Goal: Task Accomplishment & Management: Complete application form

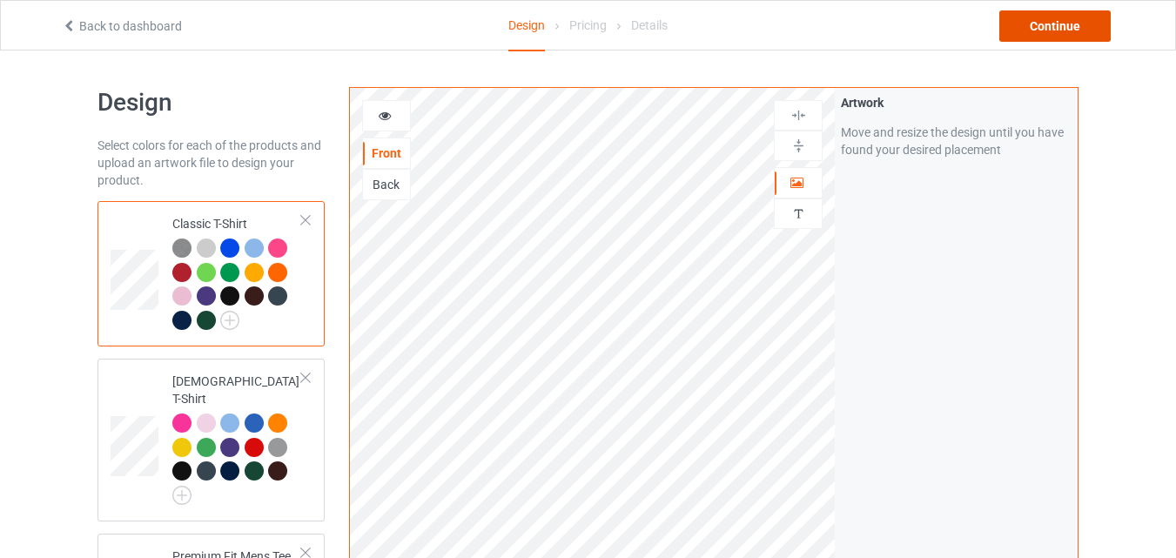
click at [1039, 25] on div "Continue" at bounding box center [1054, 25] width 111 height 31
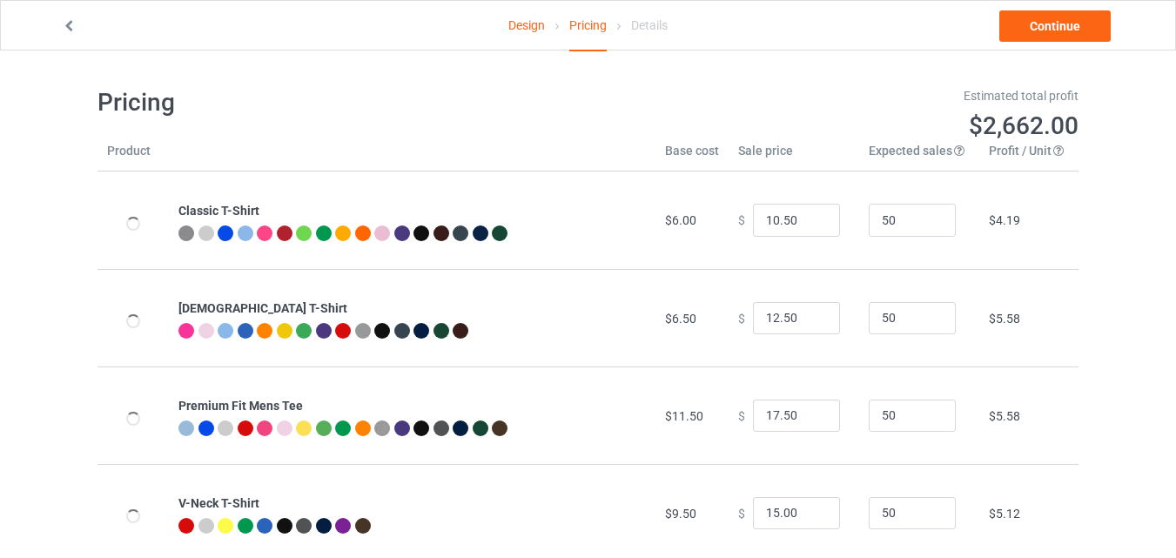
type input "10.50"
type input "12.50"
type input "17.50"
type input "15.00"
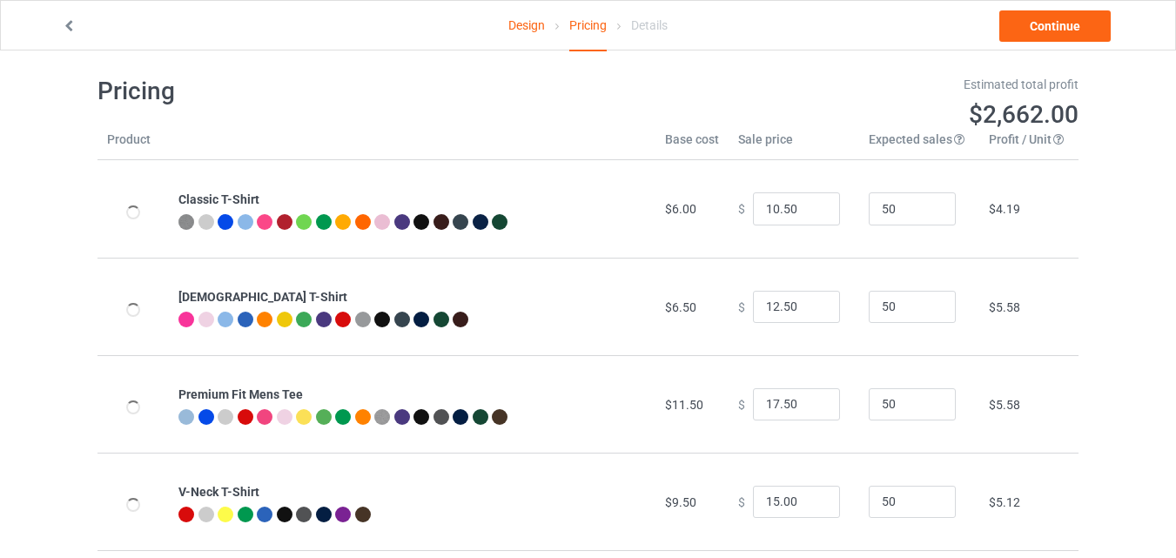
scroll to position [10, 0]
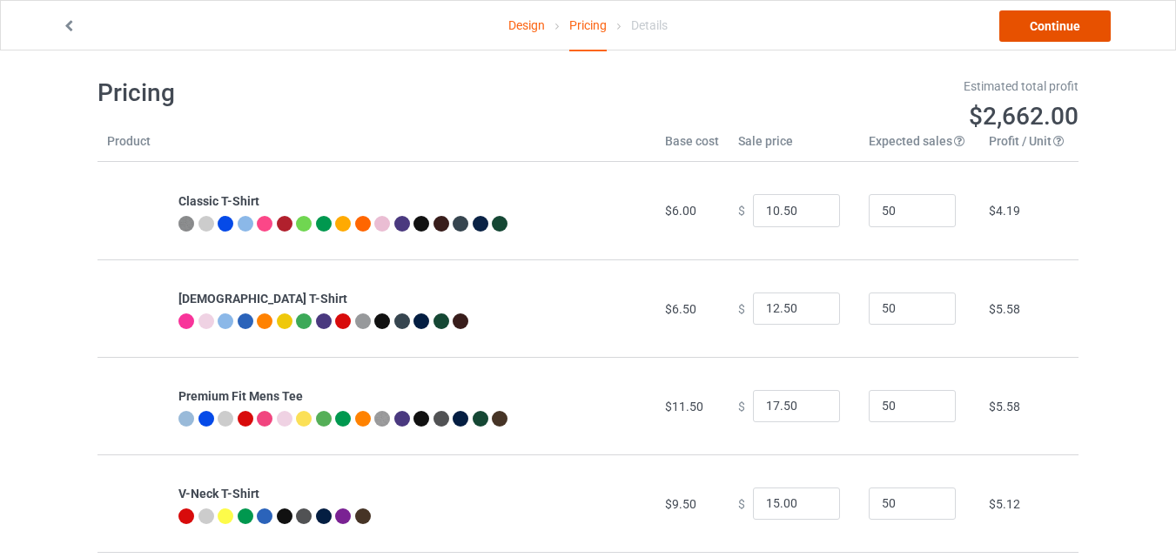
click at [1073, 16] on link "Continue" at bounding box center [1054, 25] width 111 height 31
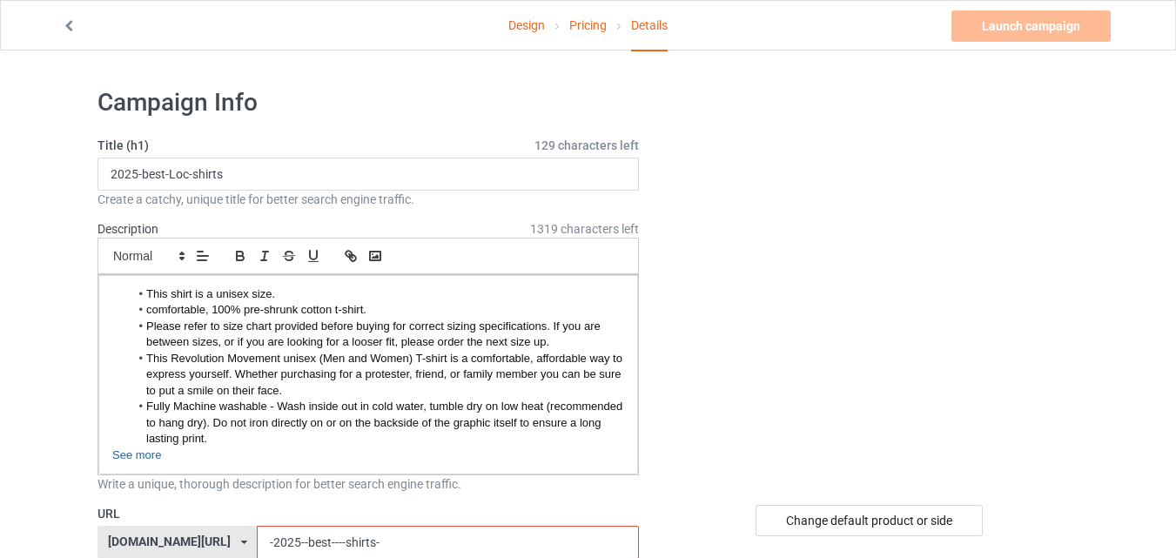
scroll to position [62, 0]
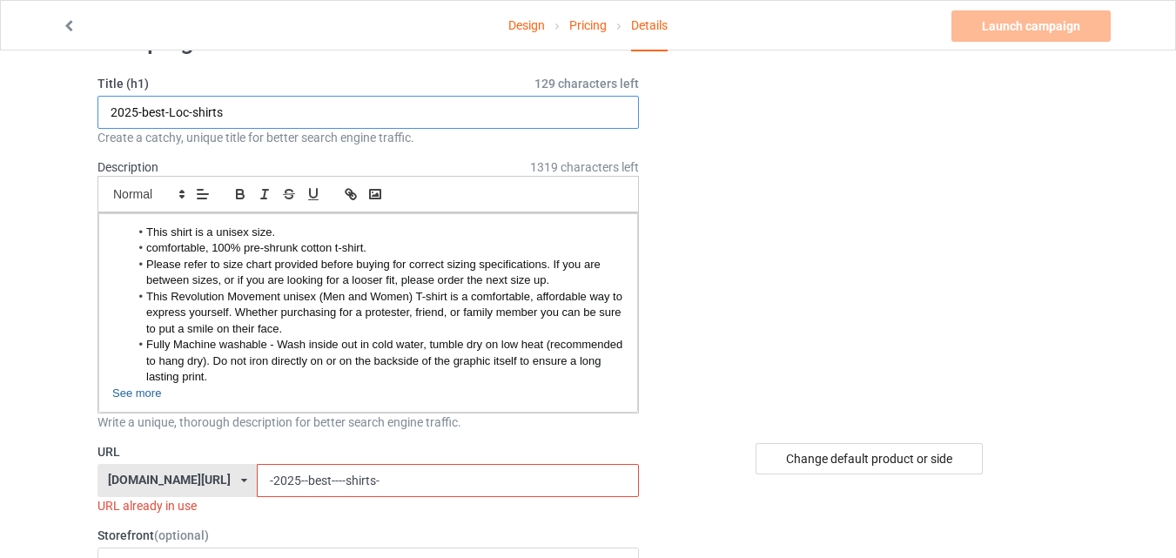
drag, startPoint x: 192, startPoint y: 112, endPoint x: 174, endPoint y: 114, distance: 17.5
click at [174, 114] on input "2025-best-Loc-shirts" at bounding box center [369, 112] width 542 height 33
type input "2025-best--shirts"
click at [298, 479] on input "-2025--best----shirts-" at bounding box center [447, 480] width 381 height 33
click at [917, 465] on div "Change default product or side" at bounding box center [869, 458] width 227 height 31
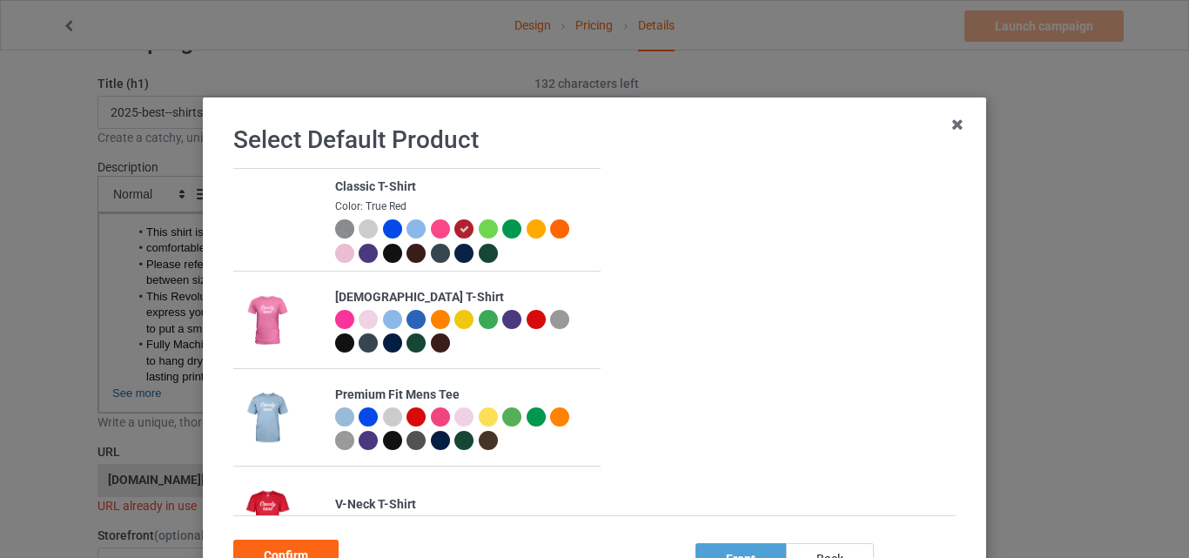
click at [390, 228] on div at bounding box center [392, 228] width 19 height 19
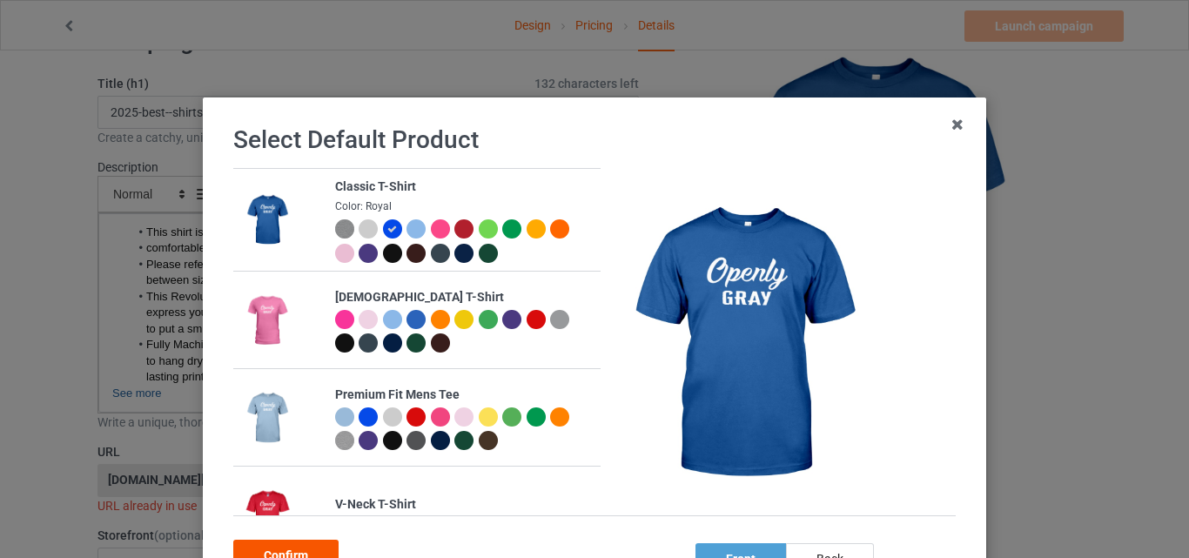
click at [326, 548] on div "Confirm" at bounding box center [285, 555] width 105 height 31
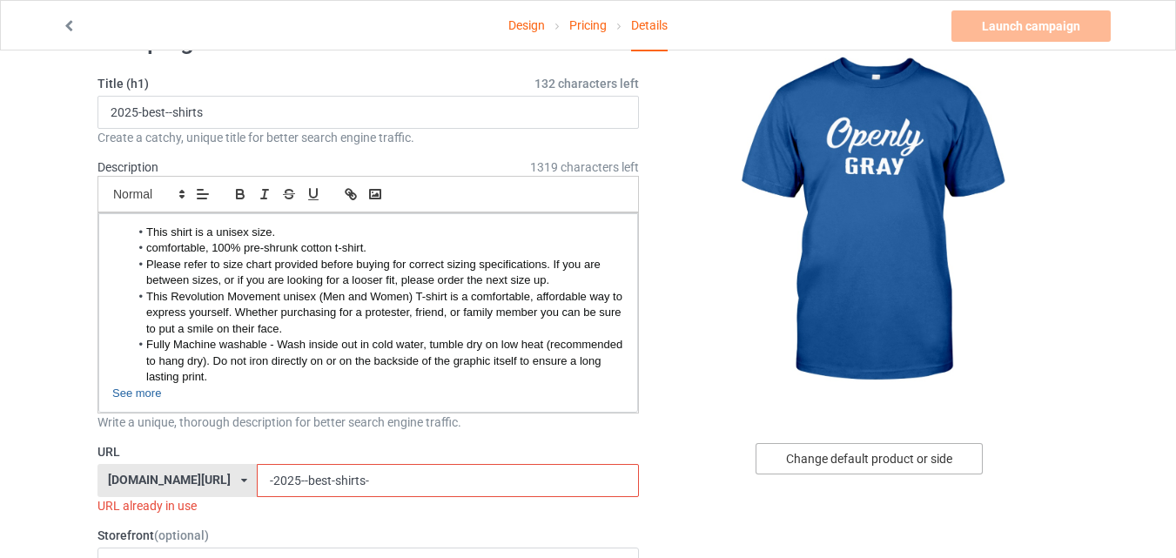
click at [882, 458] on div "Change default product or side" at bounding box center [869, 458] width 227 height 31
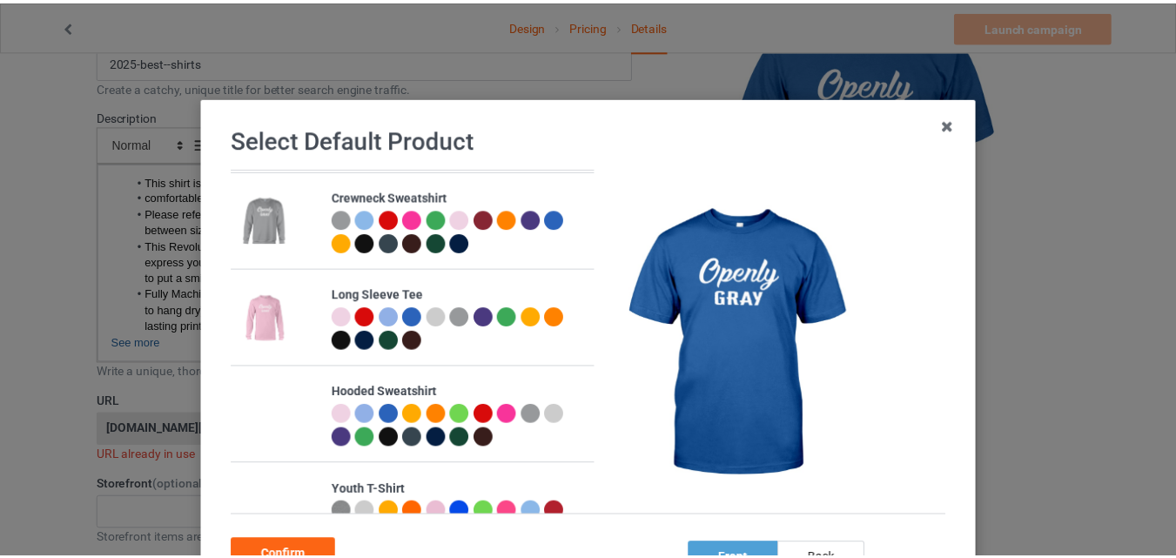
scroll to position [502, 0]
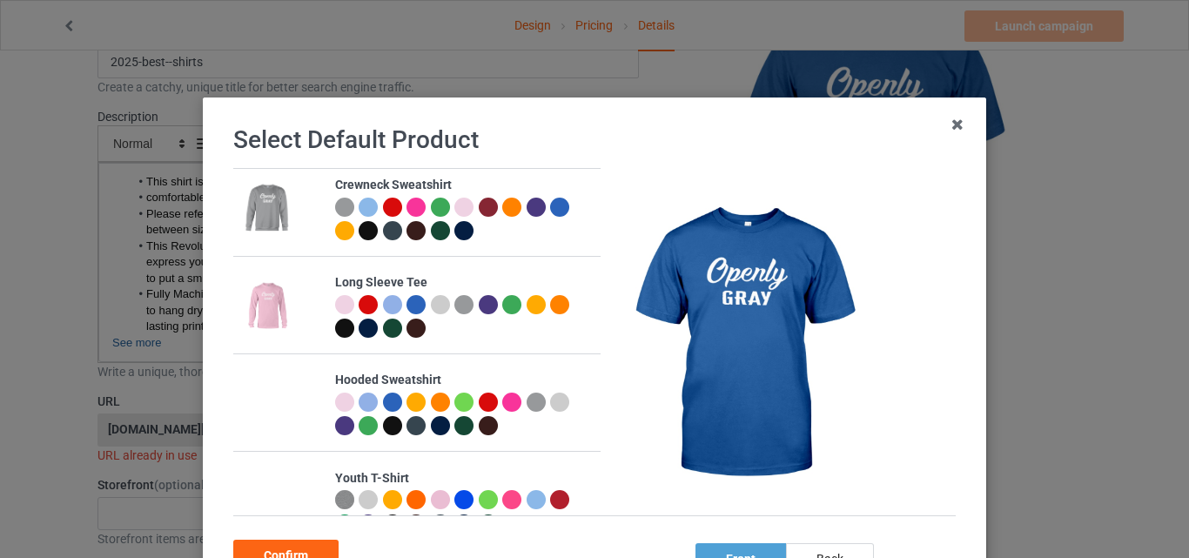
click at [502, 399] on div at bounding box center [511, 402] width 19 height 19
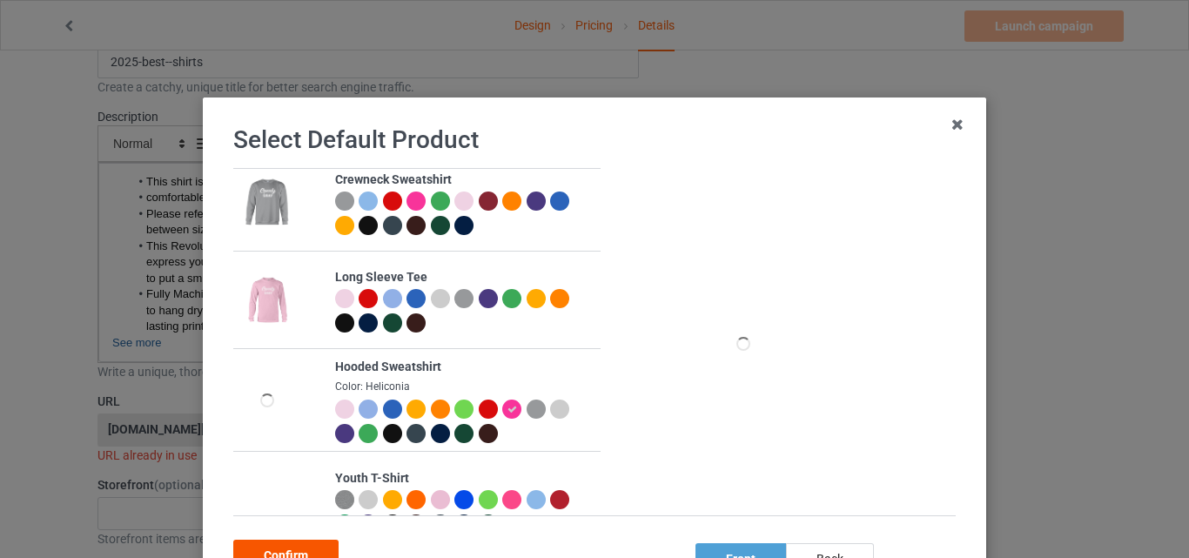
click at [318, 545] on div "Confirm" at bounding box center [285, 555] width 105 height 31
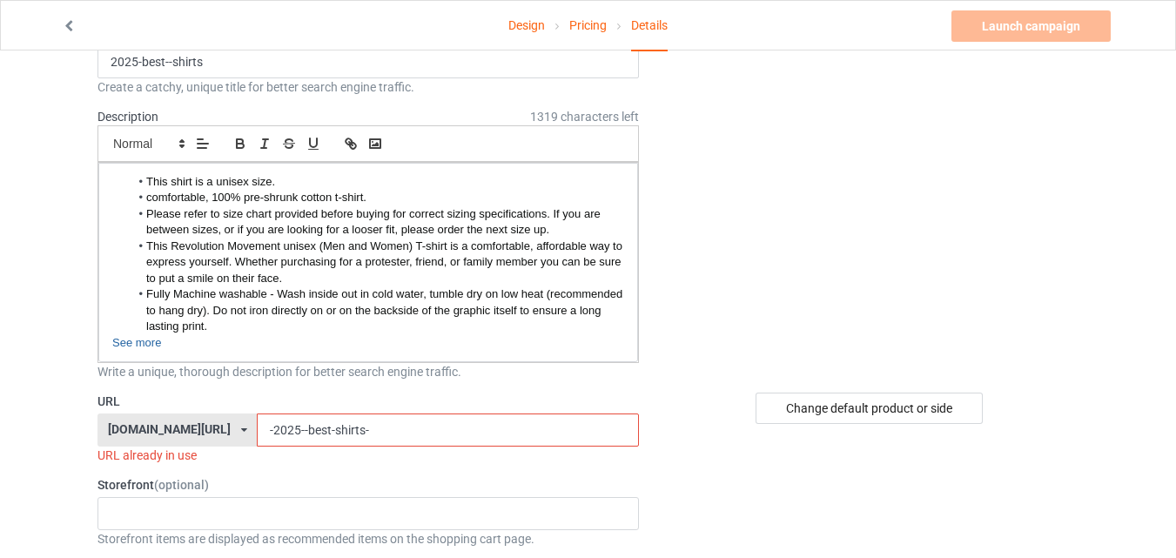
click at [373, 431] on input "-2025--best-shirts-" at bounding box center [447, 430] width 381 height 33
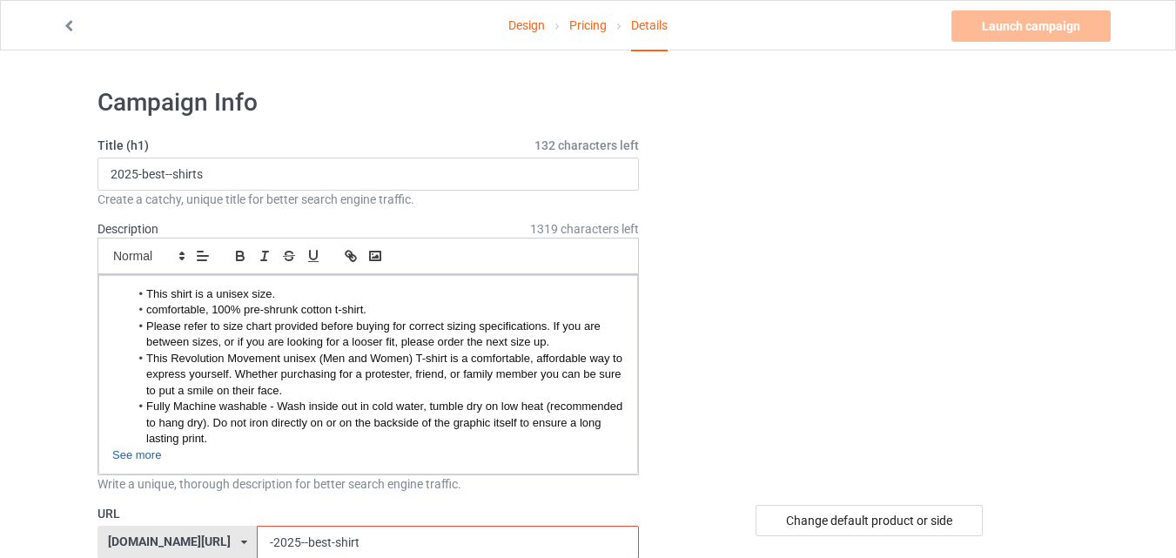
click at [257, 545] on input "-2025--best-shirt" at bounding box center [447, 542] width 381 height 33
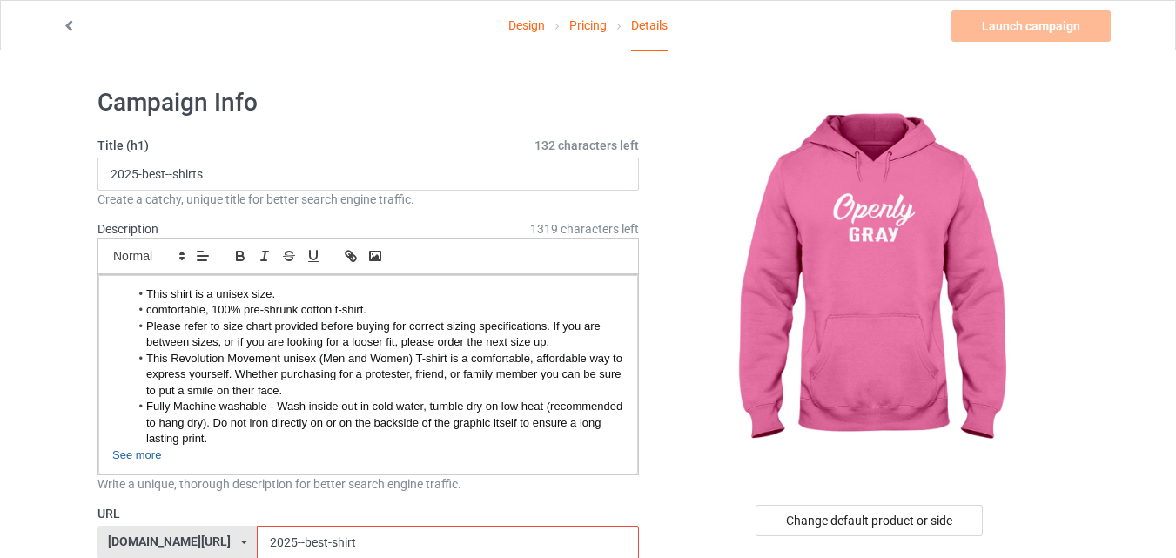
click at [260, 542] on input "2025--best-shirt" at bounding box center [447, 542] width 381 height 33
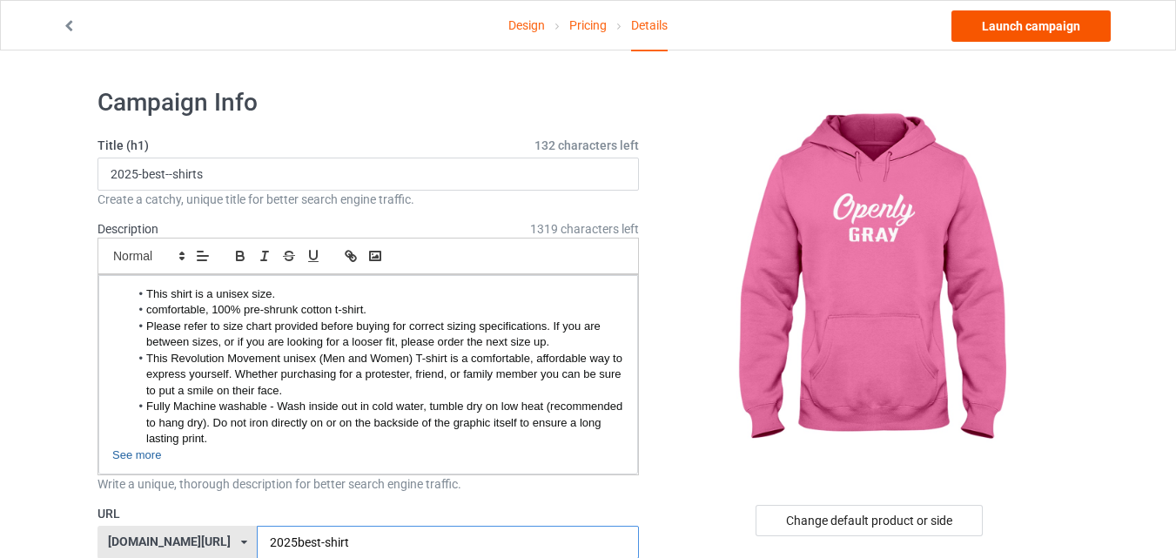
type input "2025best-shirt"
click at [1018, 28] on link "Launch campaign" at bounding box center [1031, 25] width 159 height 31
